Goal: Obtain resource: Obtain resource

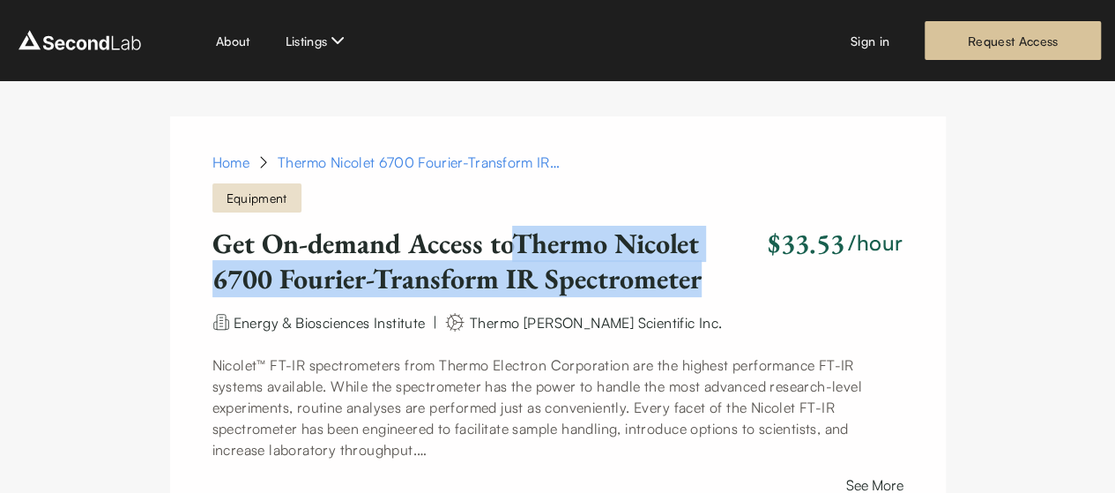
drag, startPoint x: 526, startPoint y: 244, endPoint x: 734, endPoint y: 279, distance: 210.9
click at [734, 279] on h1 "Get On-demand Access to Thermo Nicolet 6700 Fourier-Transform IR Spectrometer" at bounding box center [486, 261] width 549 height 71
copy h1 "Thermo Nicolet 6700 Fourier-Transform IR Spectrometer"
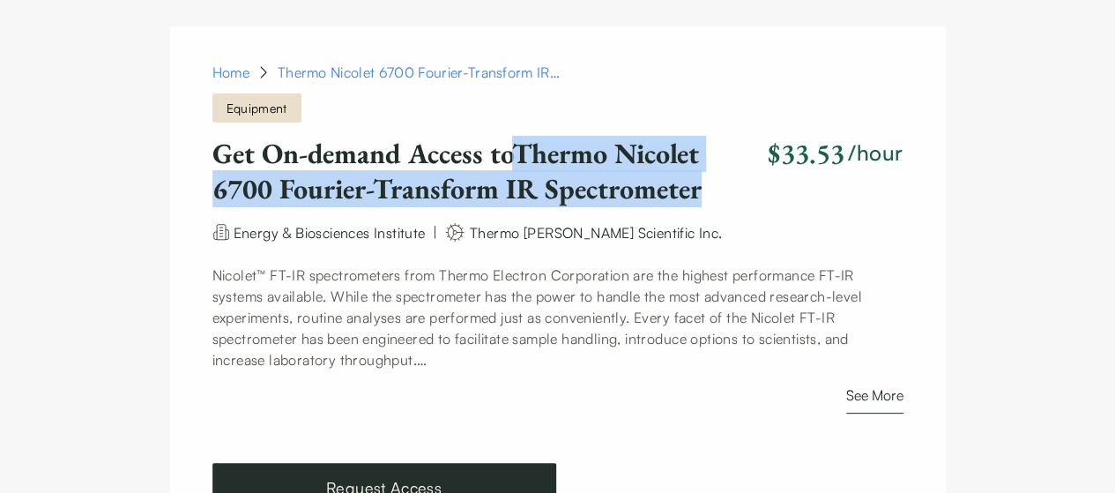
scroll to position [117, 0]
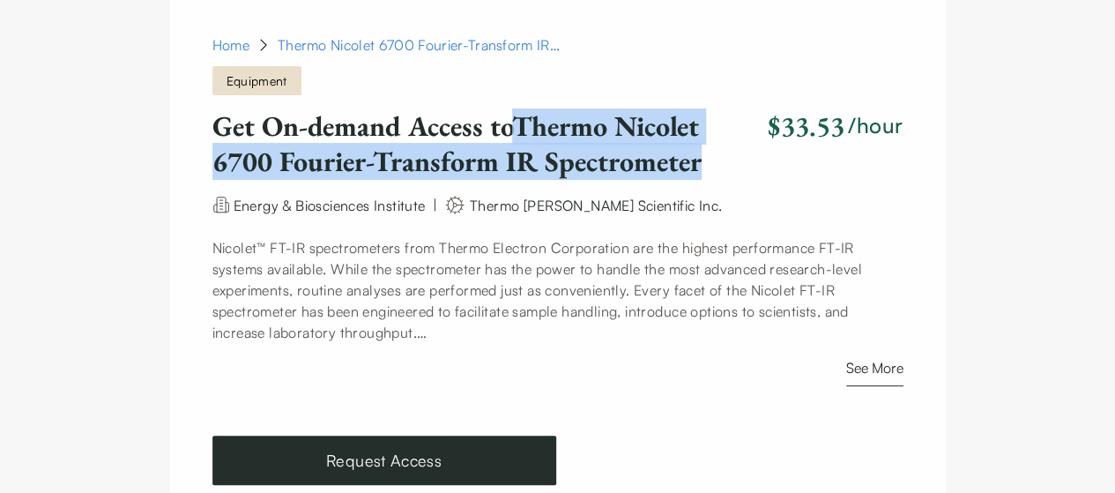
click at [880, 367] on button "See More" at bounding box center [874, 371] width 57 height 29
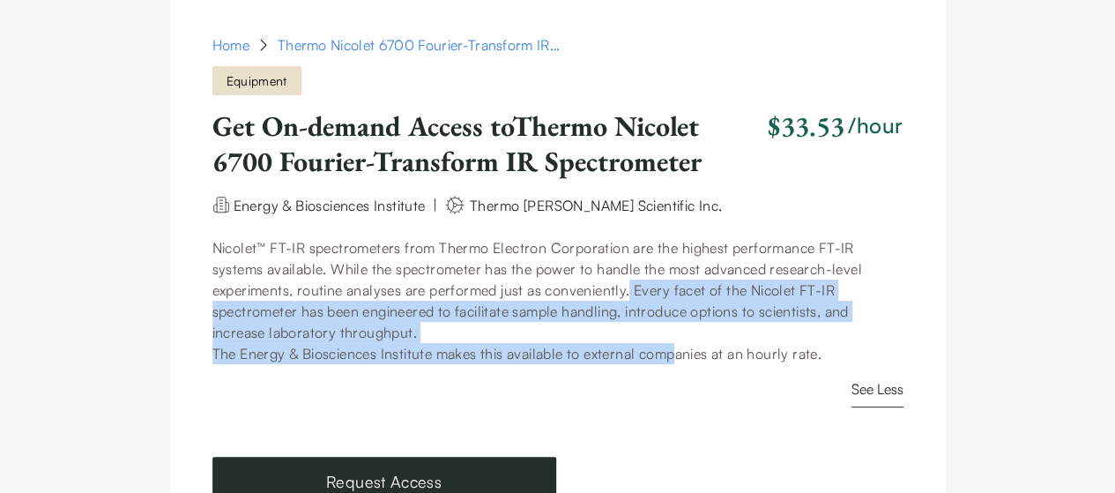
drag, startPoint x: 637, startPoint y: 290, endPoint x: 684, endPoint y: 349, distance: 75.3
click at [684, 349] on article "Nicolet™ FT-IR spectrometers from Thermo Electron Corporation are the highest p…" at bounding box center [557, 300] width 691 height 127
click at [684, 349] on p "The Energy & Biosciences Institute makes this available to external companies a…" at bounding box center [557, 353] width 691 height 21
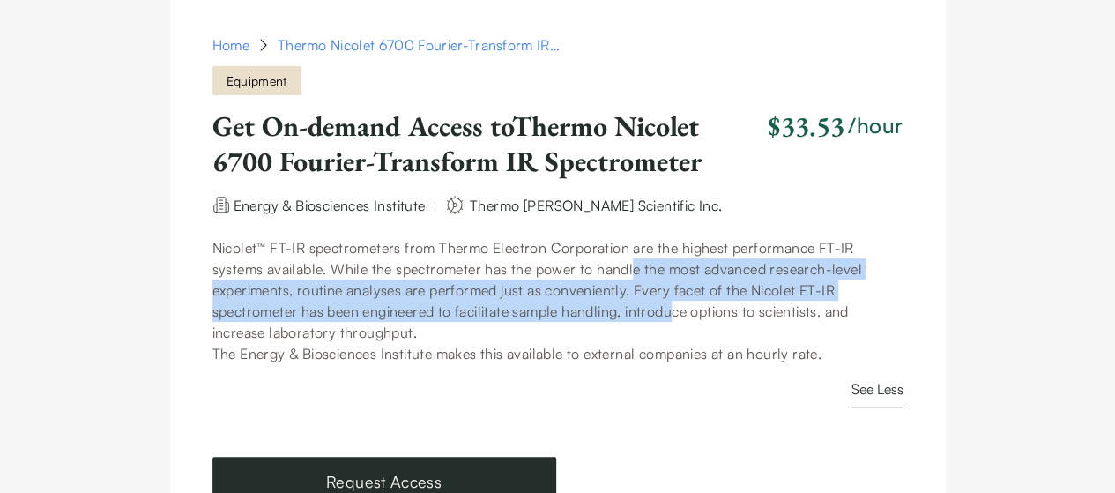
drag, startPoint x: 638, startPoint y: 272, endPoint x: 678, endPoint y: 309, distance: 54.3
click at [678, 309] on p "Nicolet™ FT-IR spectrometers from Thermo Electron Corporation are the highest p…" at bounding box center [557, 290] width 691 height 106
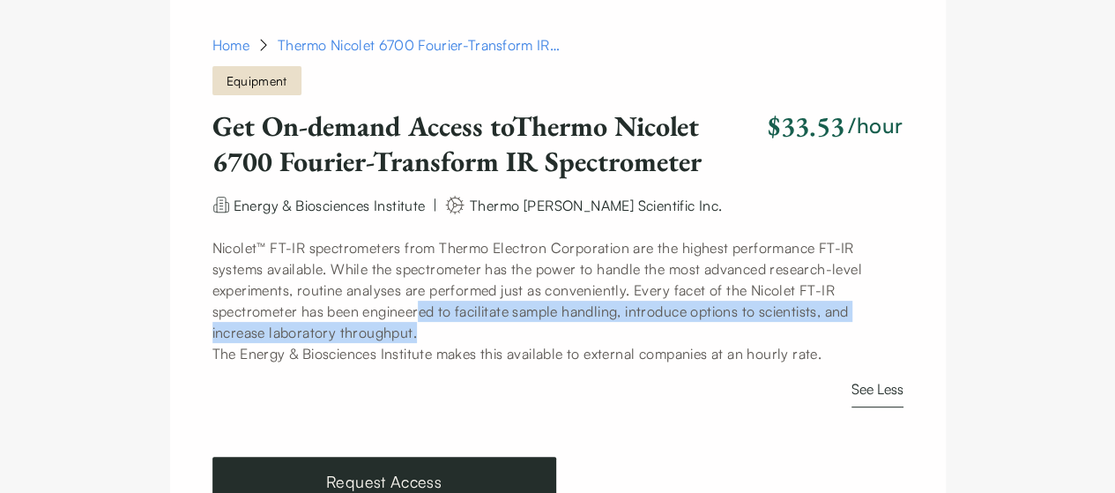
drag, startPoint x: 423, startPoint y: 314, endPoint x: 583, endPoint y: 334, distance: 160.9
click at [583, 334] on p "Nicolet™ FT-IR spectrometers from Thermo Electron Corporation are the highest p…" at bounding box center [557, 290] width 691 height 106
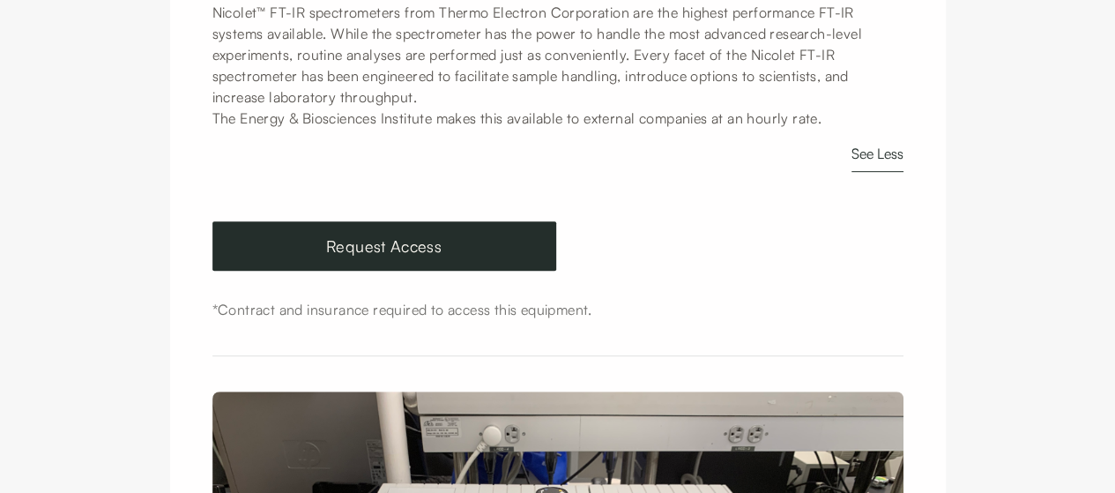
scroll to position [0, 0]
